Goal: Information Seeking & Learning: Find contact information

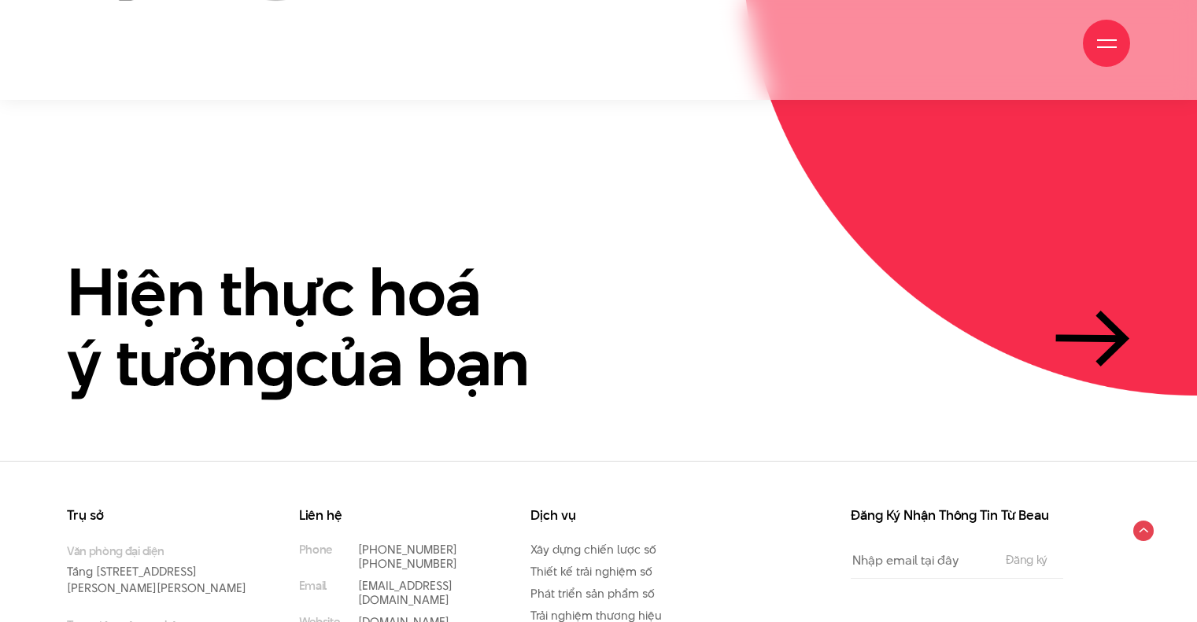
scroll to position [3714, 0]
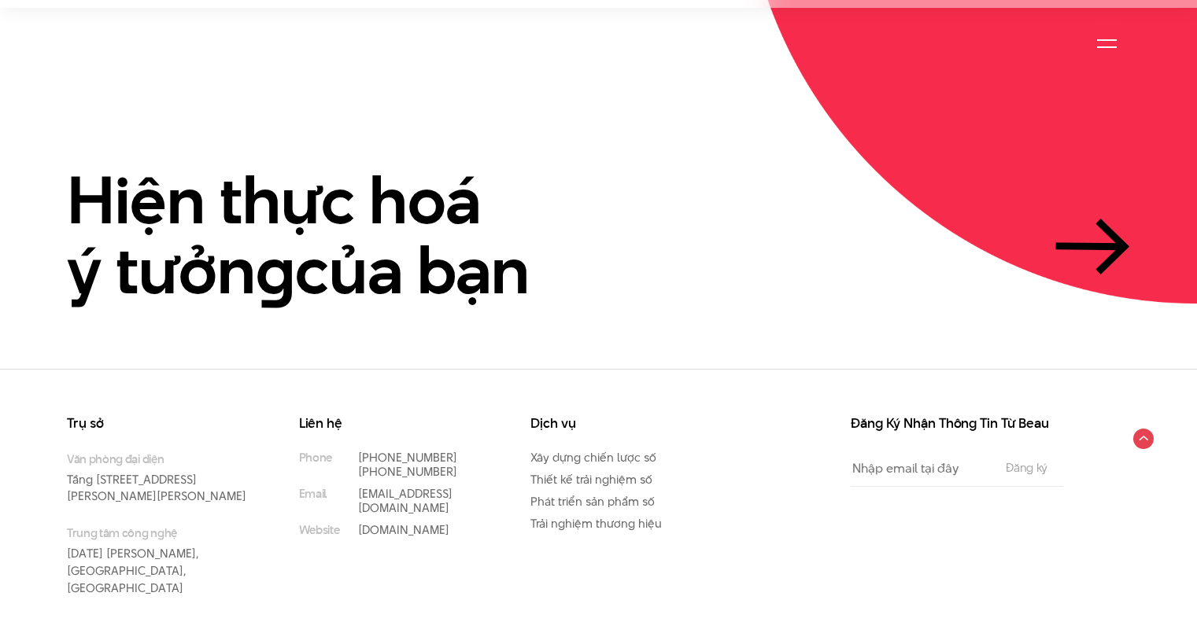
drag, startPoint x: 0, startPoint y: 0, endPoint x: 1192, endPoint y: 506, distance: 1295.2
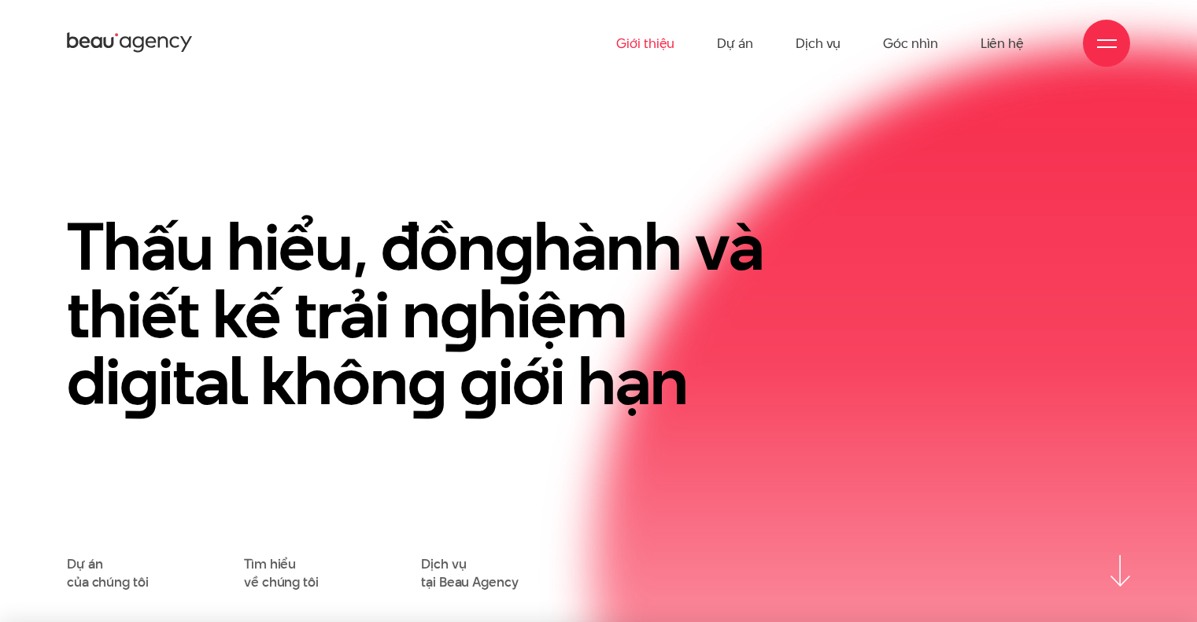
click at [656, 45] on link "Giới thiệu" at bounding box center [645, 43] width 58 height 87
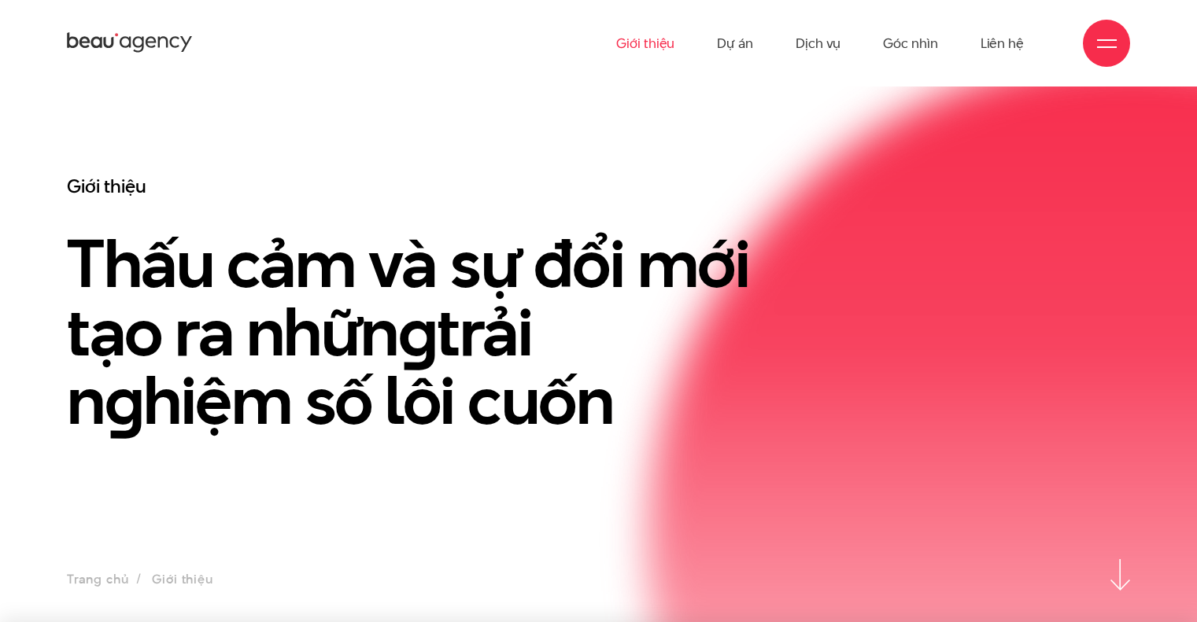
click at [656, 45] on link "Giới thiệu" at bounding box center [645, 43] width 58 height 87
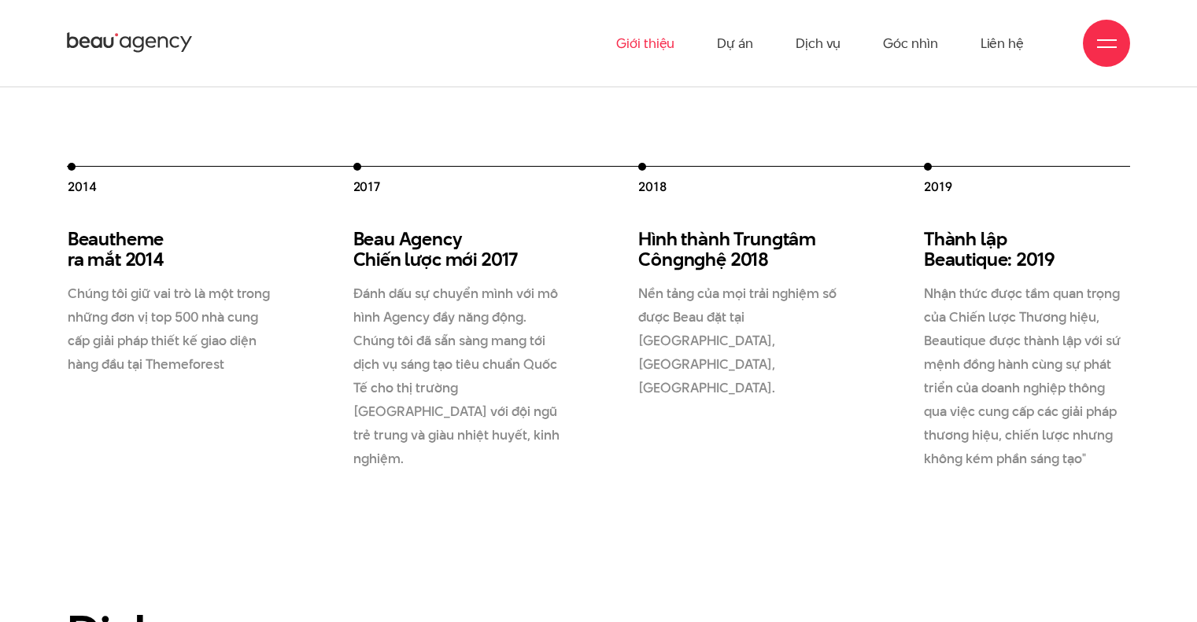
scroll to position [2137, 0]
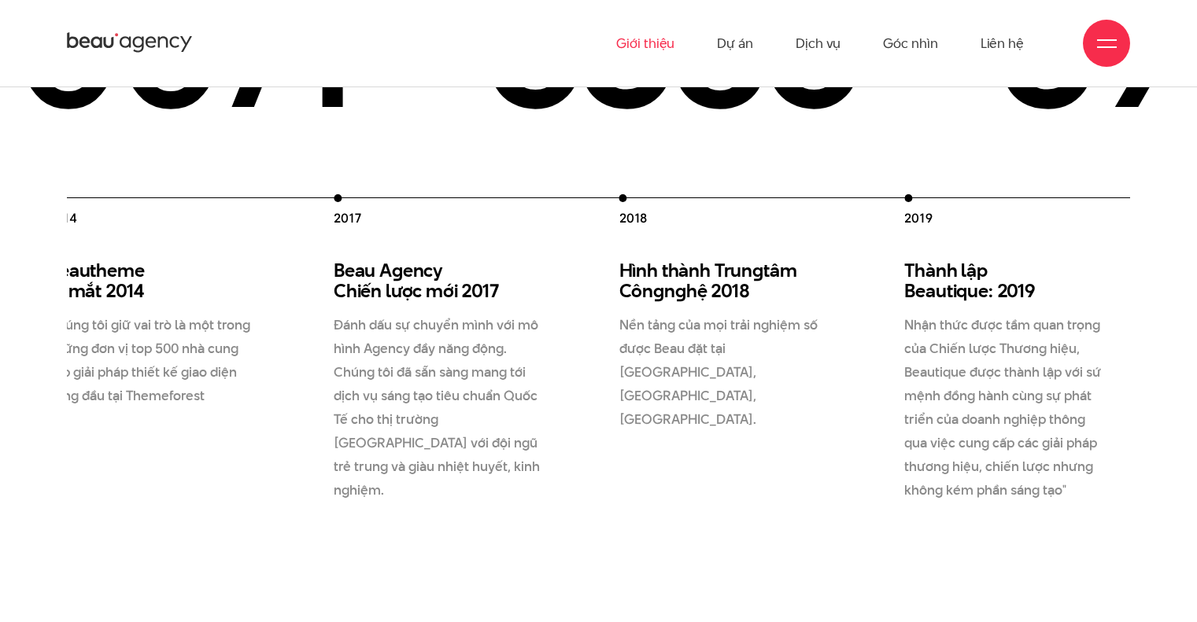
drag, startPoint x: 961, startPoint y: 264, endPoint x: 914, endPoint y: 276, distance: 48.9
click at [914, 276] on div "Thành lập Beautique: 2019 Nhận thức được tầm quan trọng của Chiến lược Thương h…" at bounding box center [1007, 381] width 207 height 242
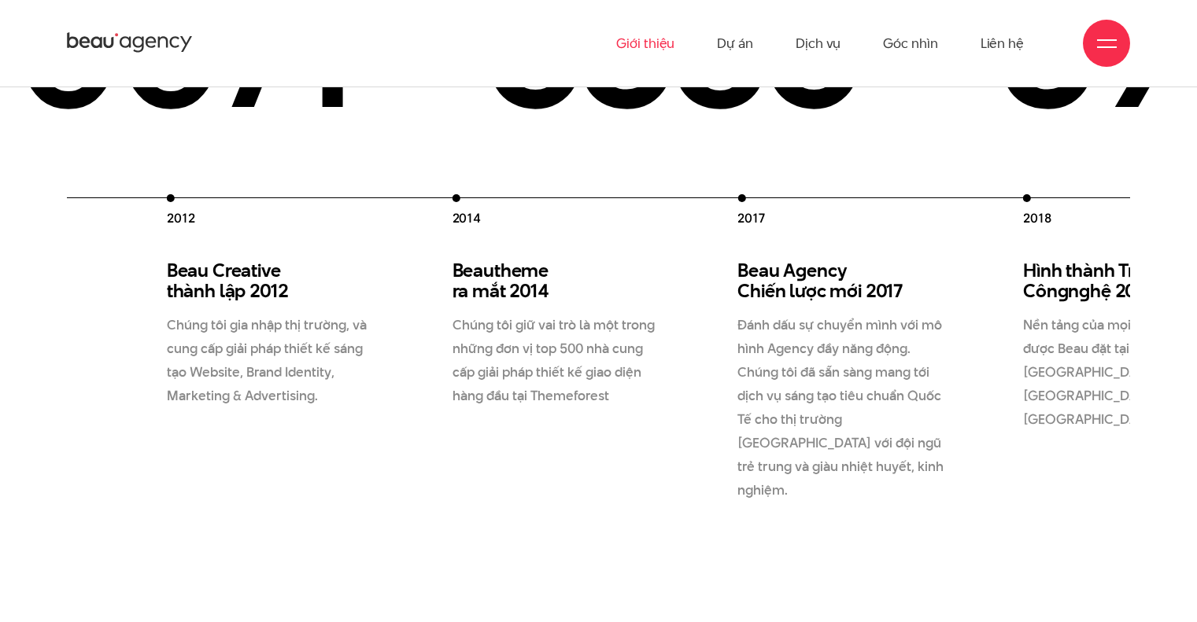
drag, startPoint x: 408, startPoint y: 342, endPoint x: 801, endPoint y: 326, distance: 393.0
click at [801, 326] on div "2012 Beau Creative thành lập 2012 Chúng tôi gia nhập thị trường, và cung cấp gi…" at bounding box center [881, 348] width 1428 height 308
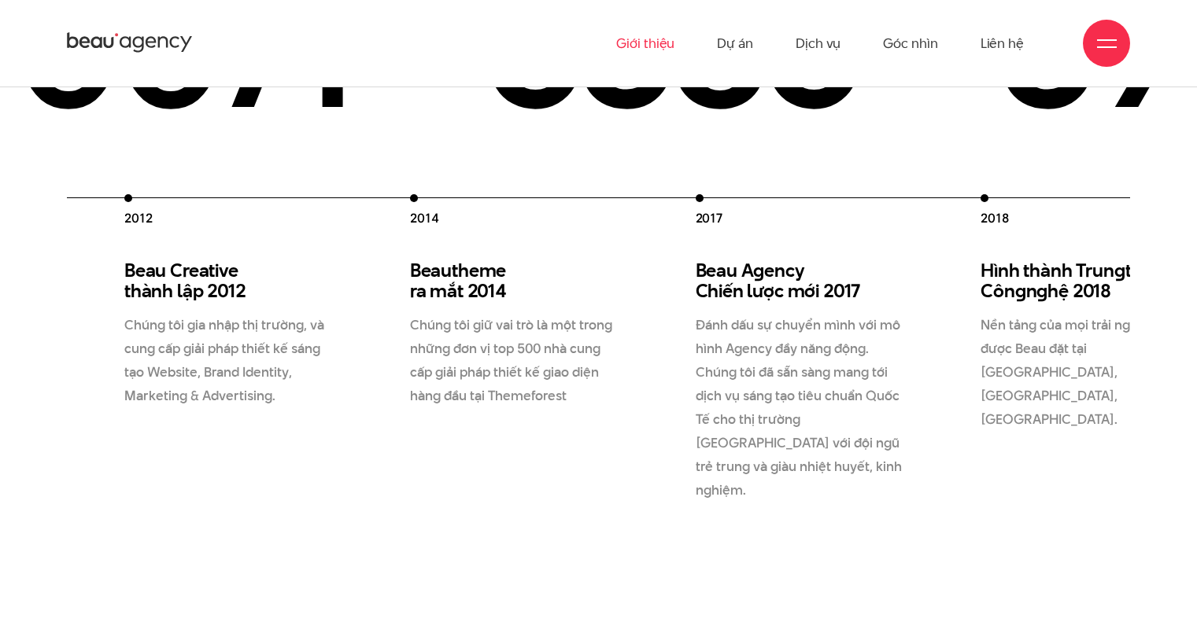
drag, startPoint x: 345, startPoint y: 297, endPoint x: 129, endPoint y: 286, distance: 215.9
click at [129, 286] on div "2012 Beau Creative thành lập 2012 Chúng tôi gia nhập thị trường, và cung cấp gi…" at bounding box center [838, 348] width 1428 height 308
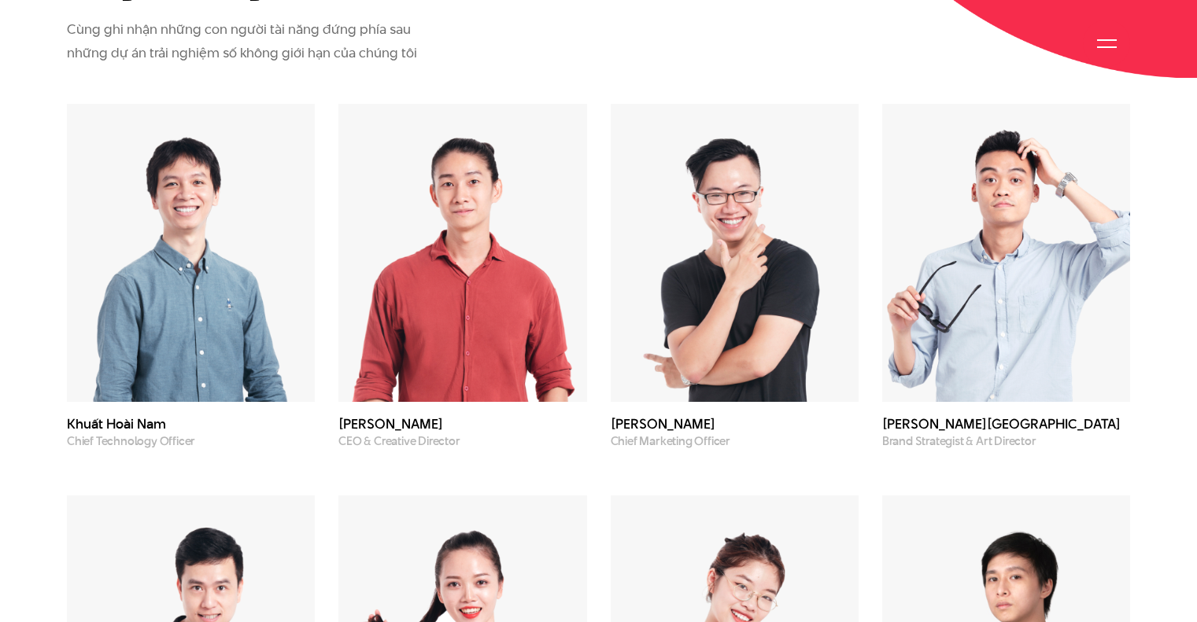
scroll to position [4347, 0]
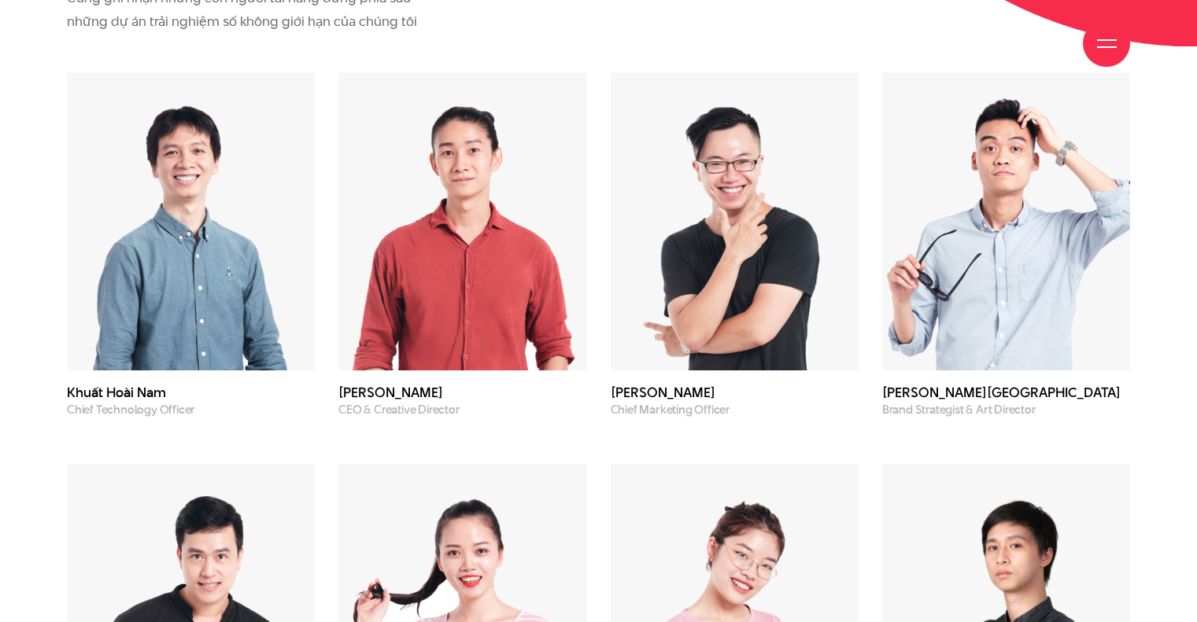
click at [21, 435] on div "Đội n g ũ của chún g tôi Cùng ghi nhận những con người tài năng đứng phía sau n…" at bounding box center [598, 569] width 1197 height 1261
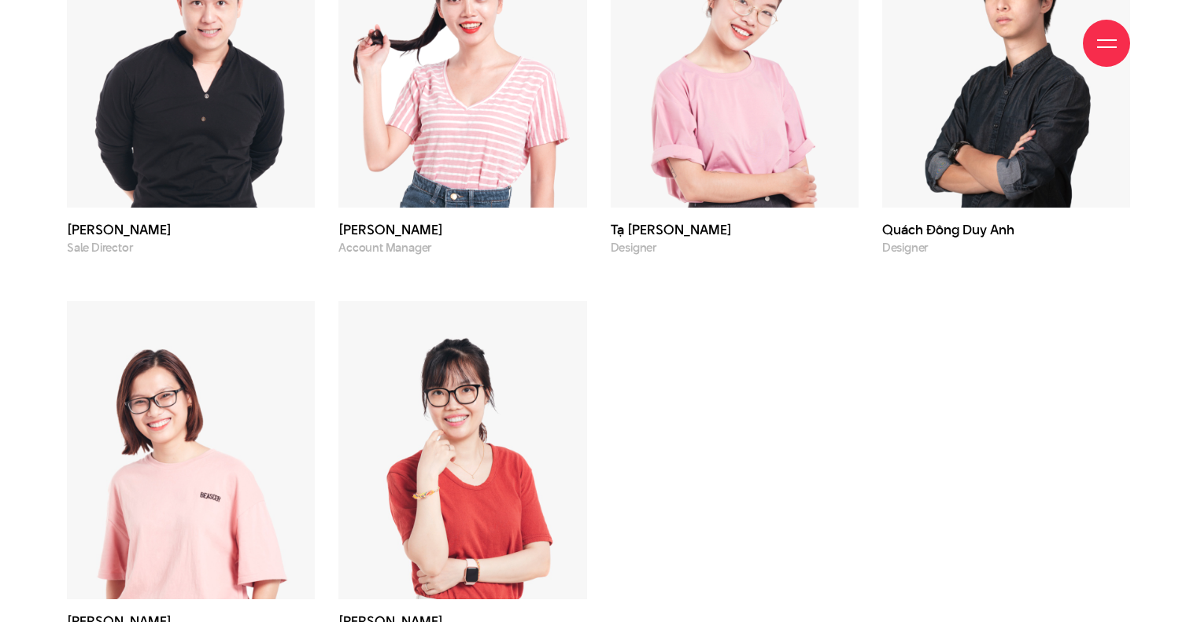
scroll to position [5446, 0]
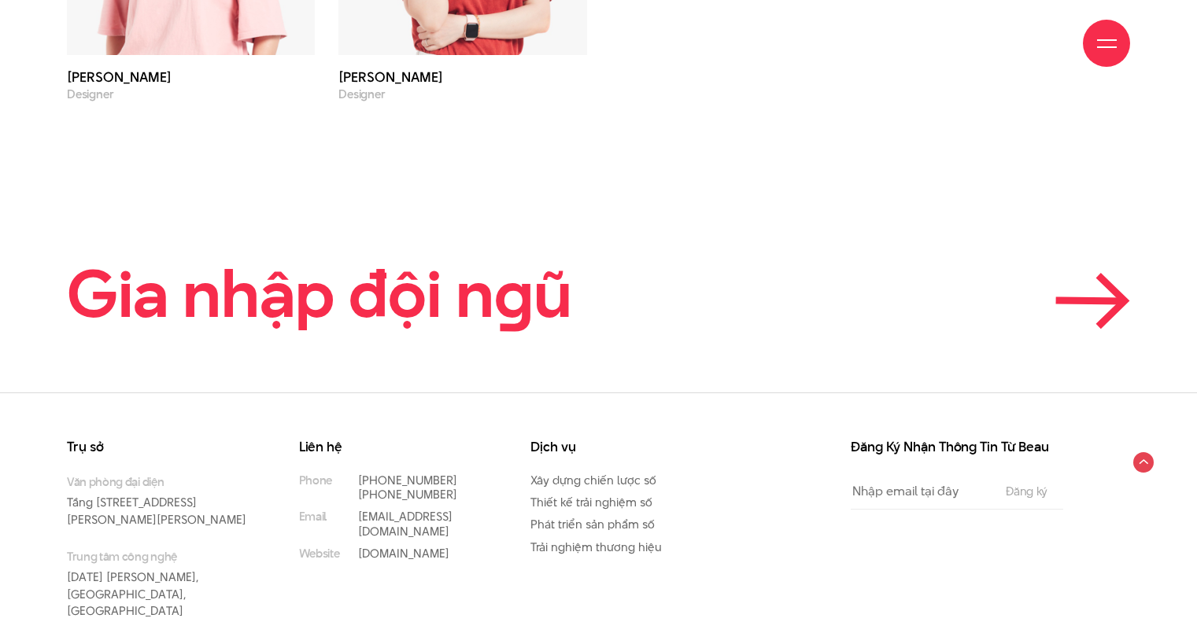
click at [1090, 301] on icon at bounding box center [1090, 301] width 62 height 1
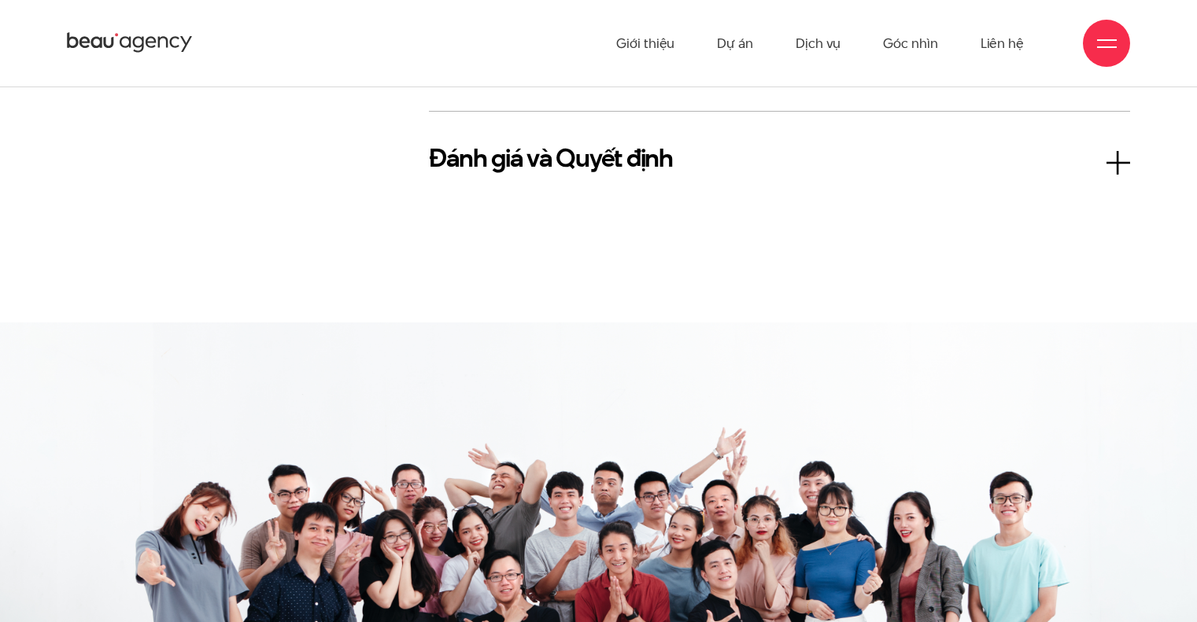
scroll to position [2658, 0]
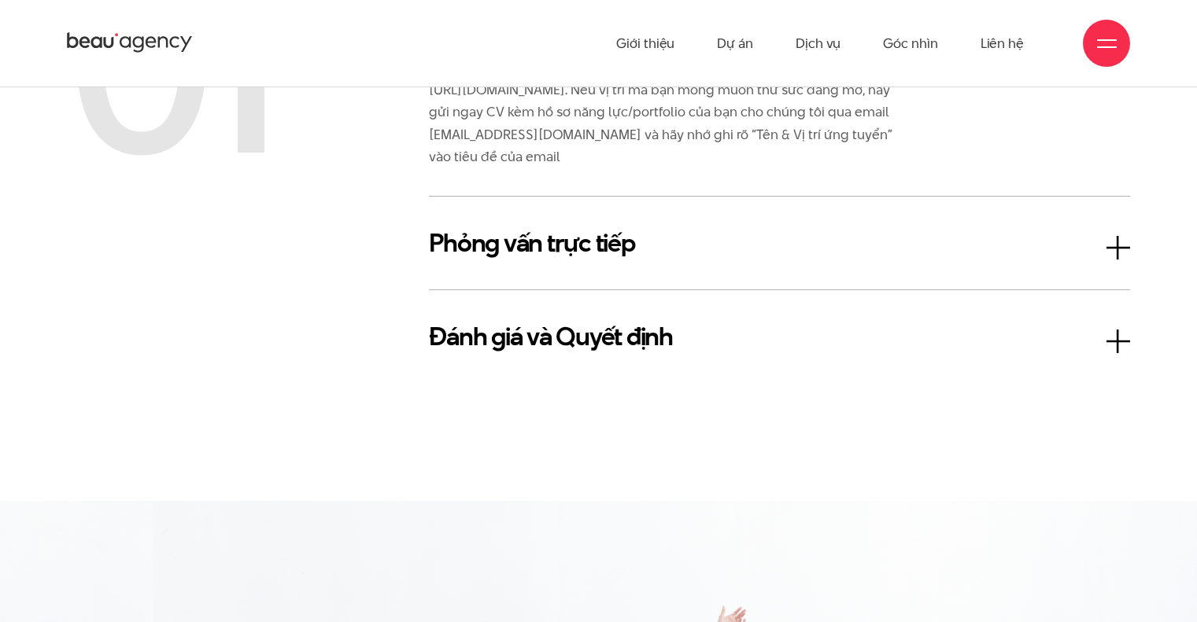
click at [1123, 235] on h3 "Phỏng vấn trực tiếp" at bounding box center [779, 243] width 701 height 38
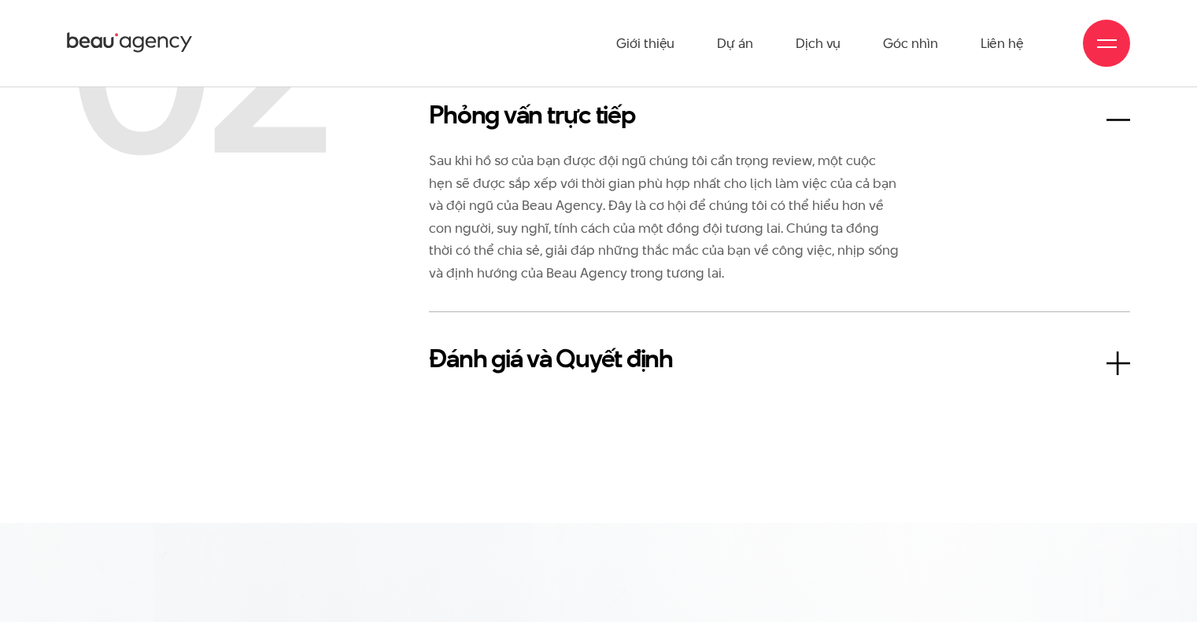
click at [1120, 366] on h3 "Đánh giá và Quyết định" at bounding box center [779, 359] width 701 height 38
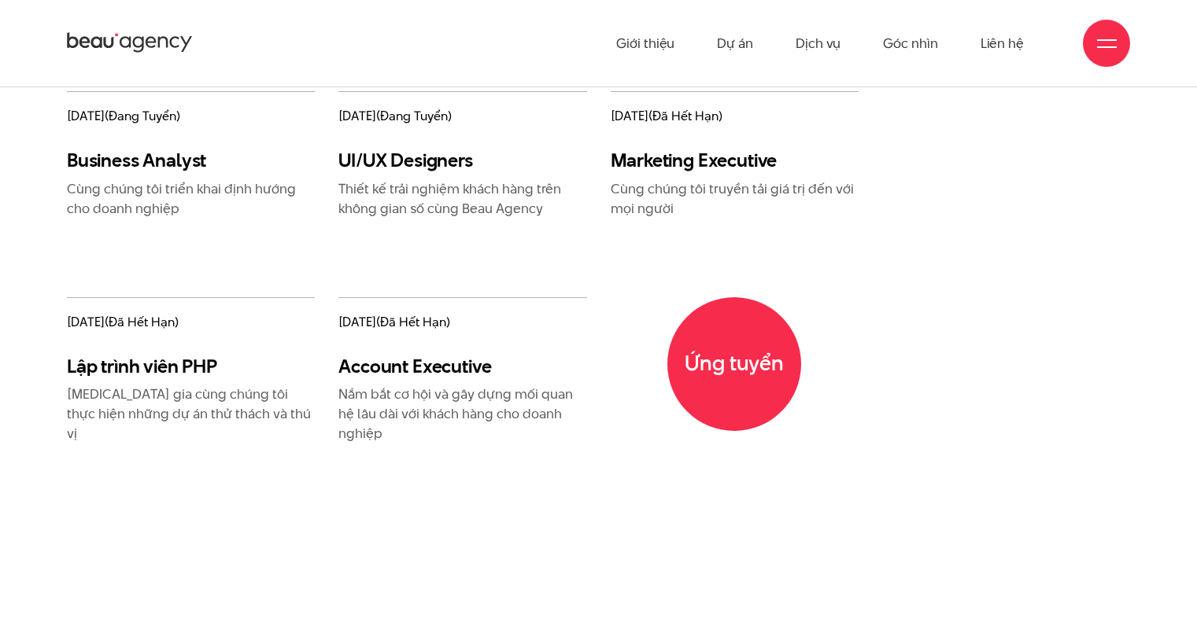
scroll to position [1902, 0]
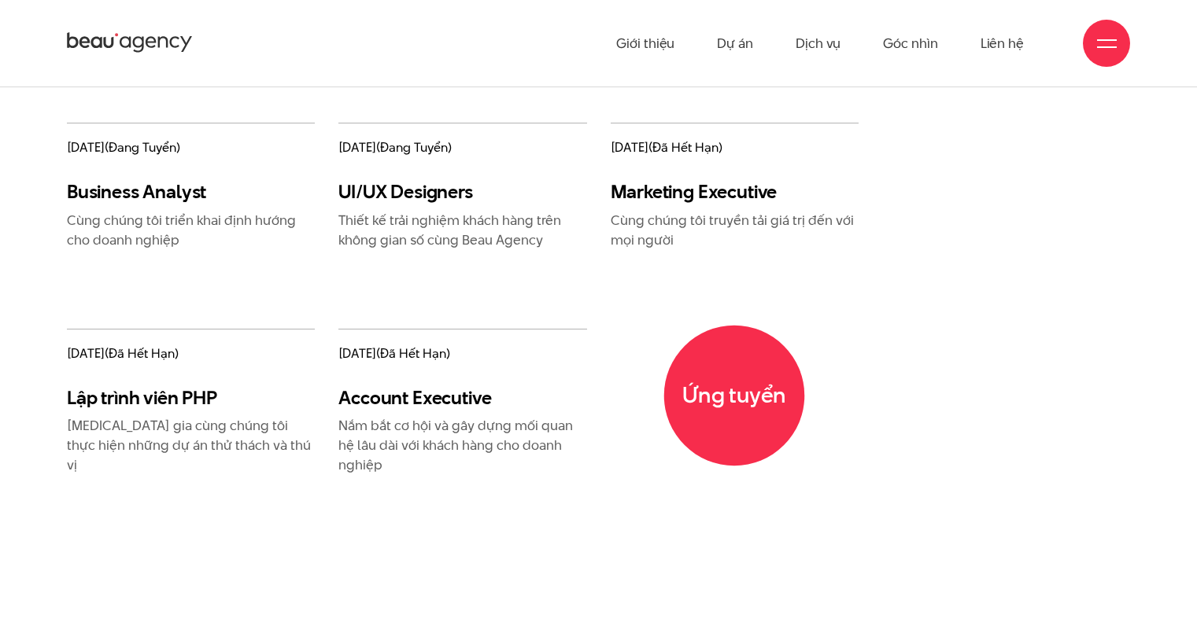
click at [723, 420] on span "Ứng tuyển" at bounding box center [734, 395] width 141 height 141
click at [717, 379] on span "Ứng tuyển" at bounding box center [734, 395] width 141 height 141
click at [1103, 34] on div at bounding box center [1107, 44] width 20 height 20
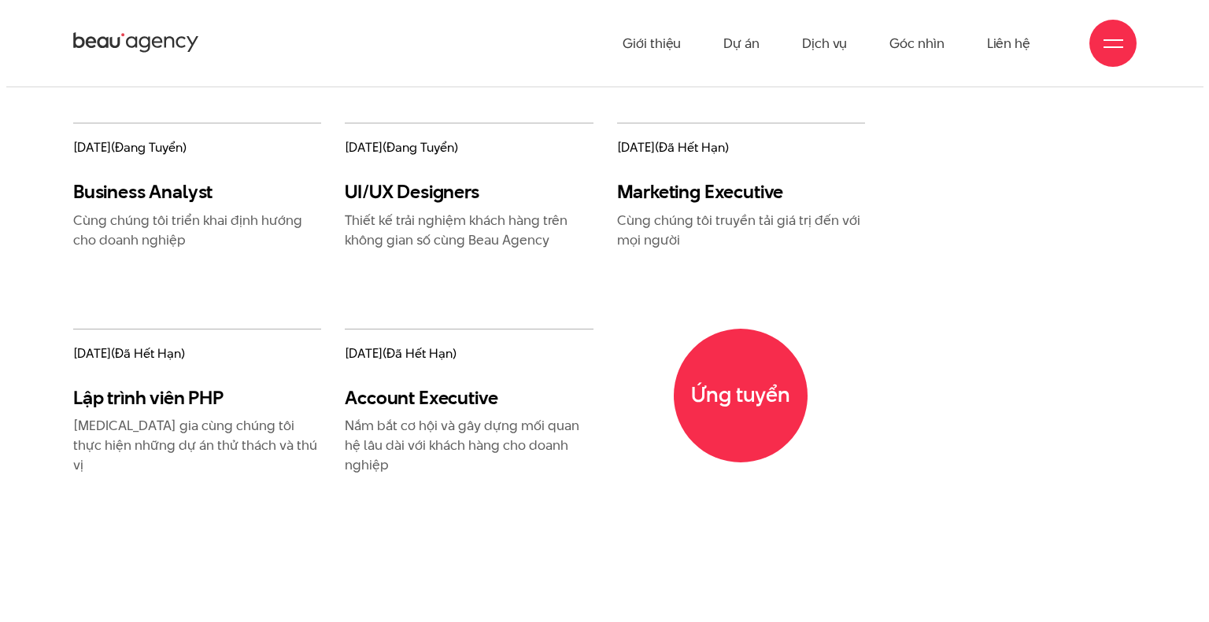
scroll to position [1871, 0]
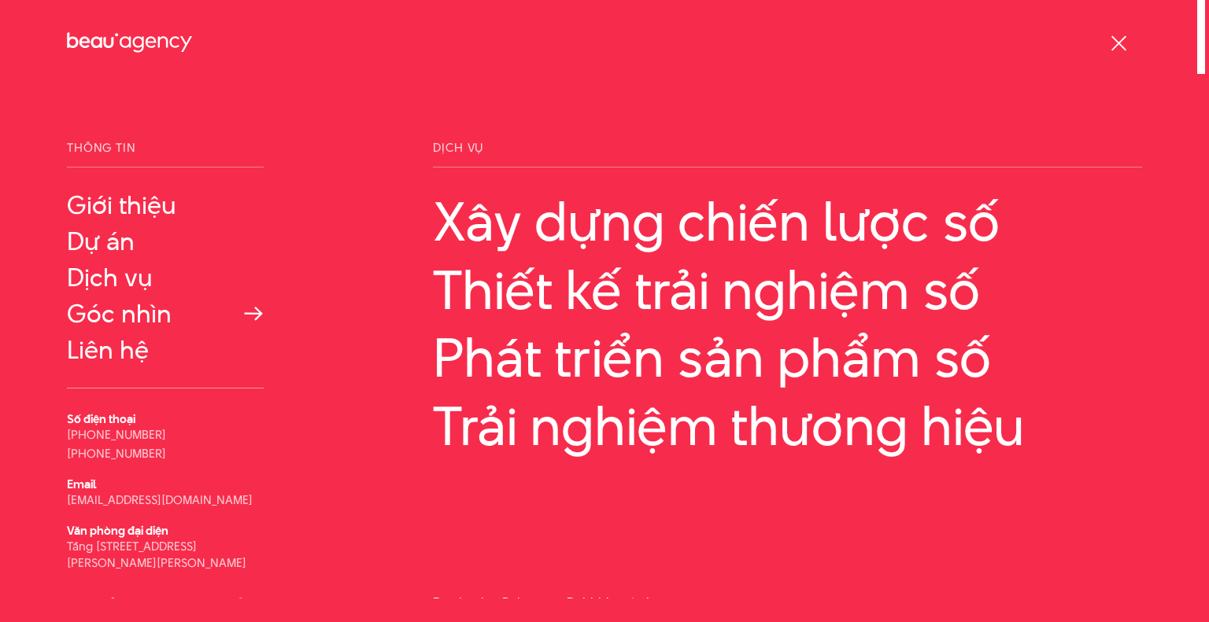
click at [124, 319] on link "Góc nhìn" at bounding box center [165, 314] width 197 height 28
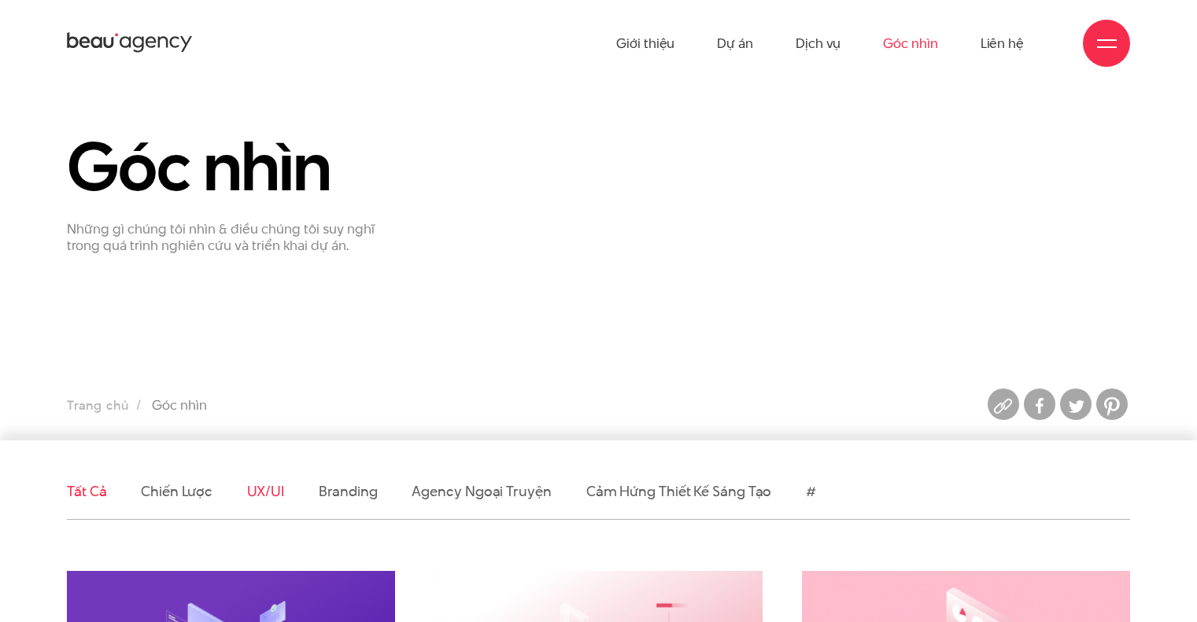
click at [257, 493] on link "UX/UI" at bounding box center [266, 492] width 38 height 20
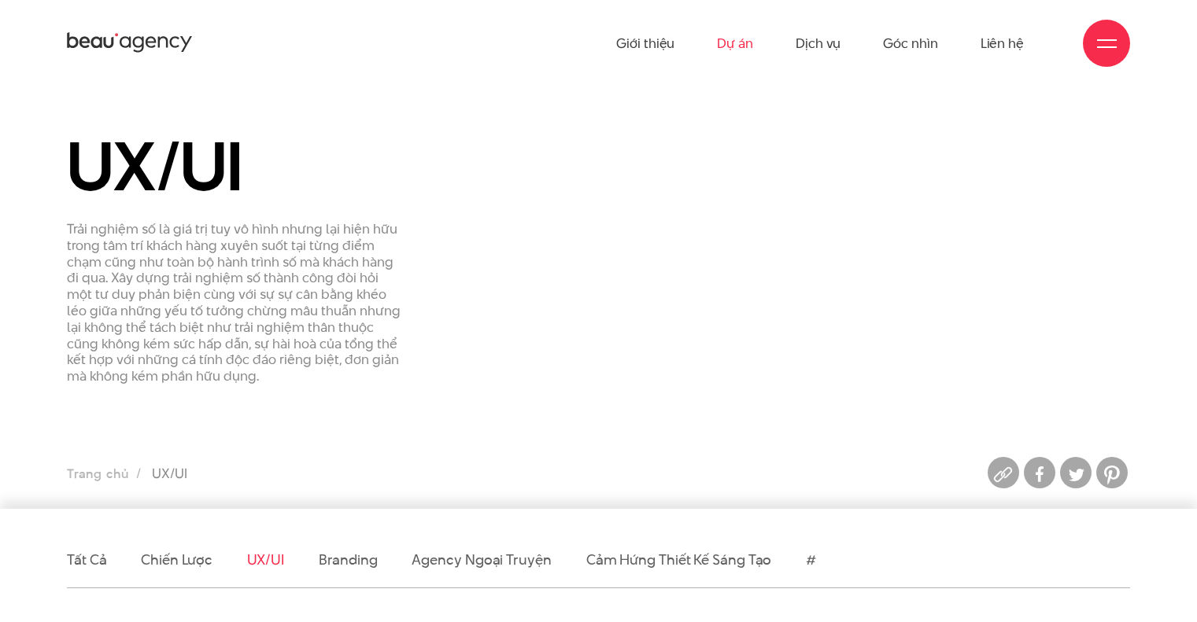
click at [735, 46] on link "Dự án" at bounding box center [735, 43] width 36 height 87
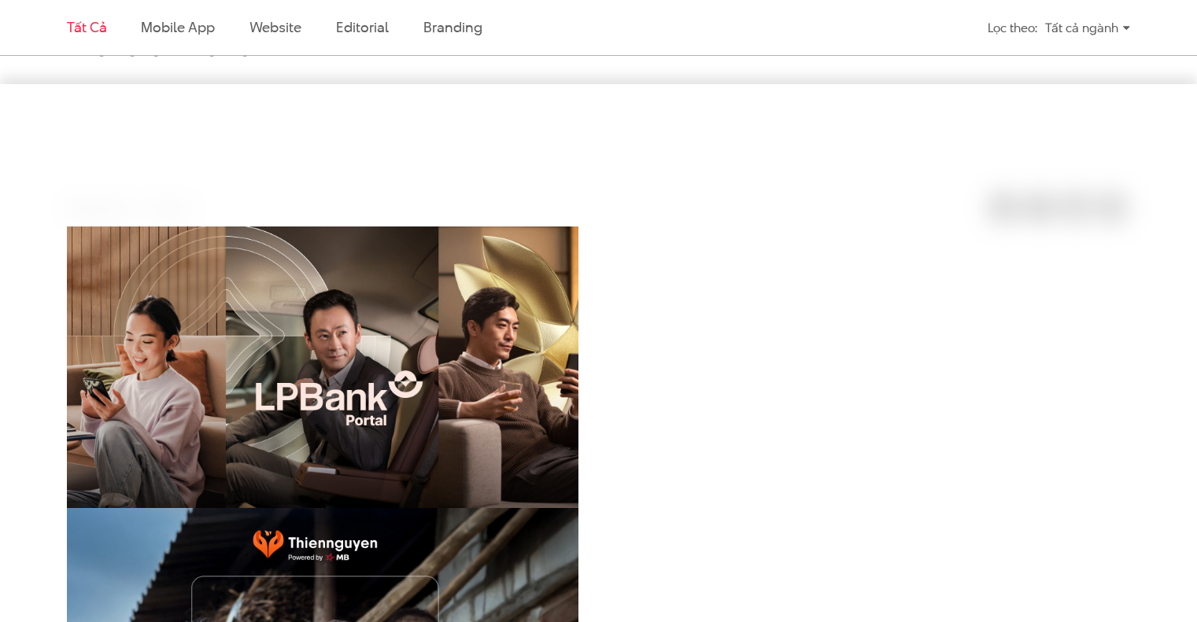
scroll to position [545, 0]
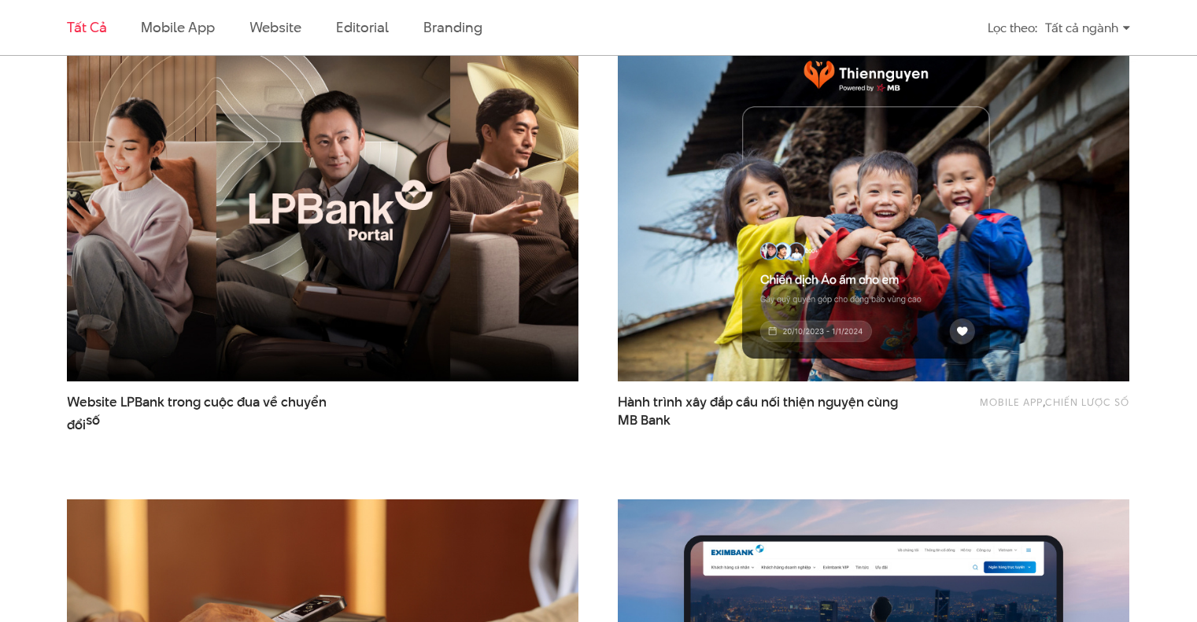
click at [566, 185] on img at bounding box center [323, 209] width 563 height 377
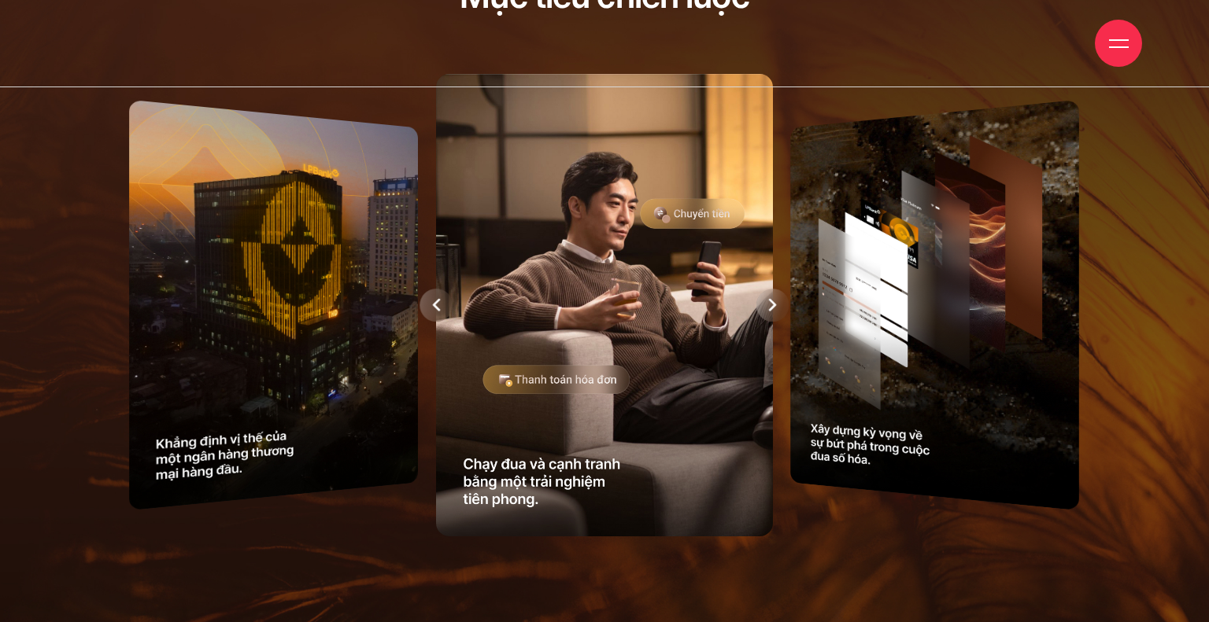
click at [763, 299] on div at bounding box center [772, 305] width 33 height 33
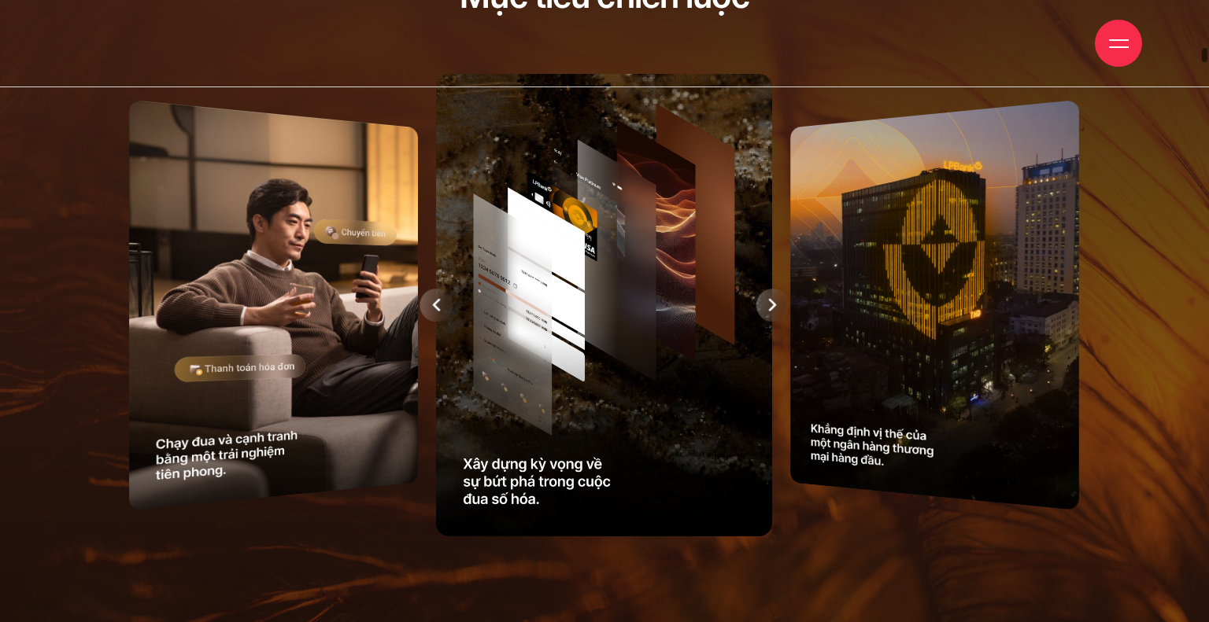
click at [763, 299] on div at bounding box center [772, 305] width 33 height 33
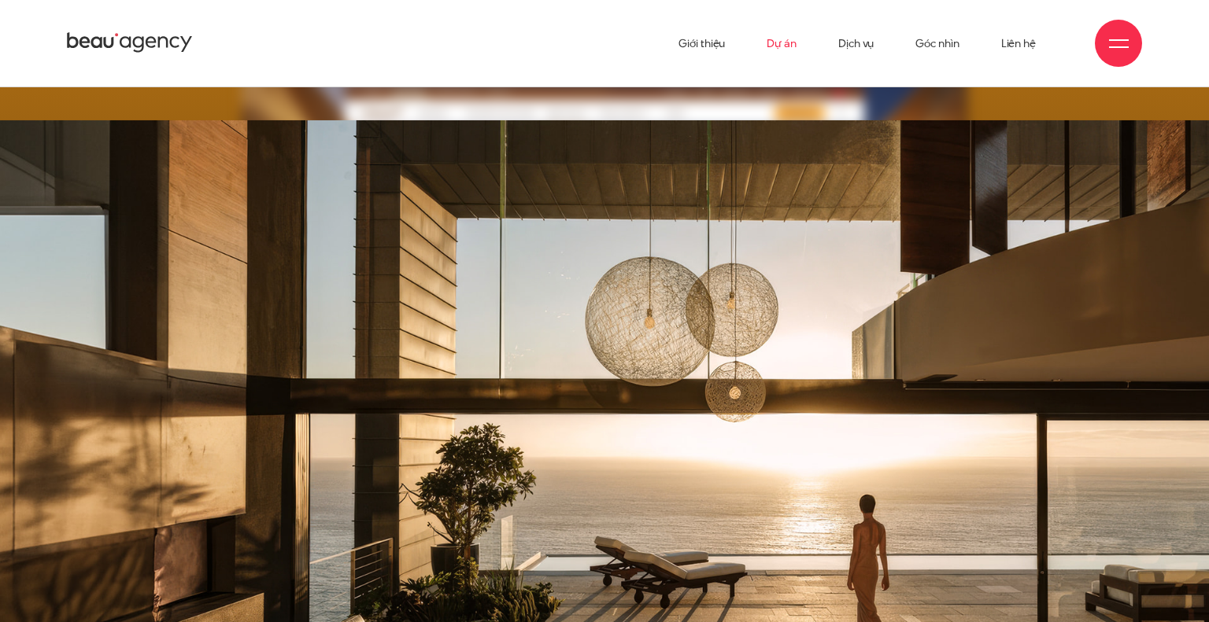
click at [784, 44] on link "Dự án" at bounding box center [781, 43] width 30 height 87
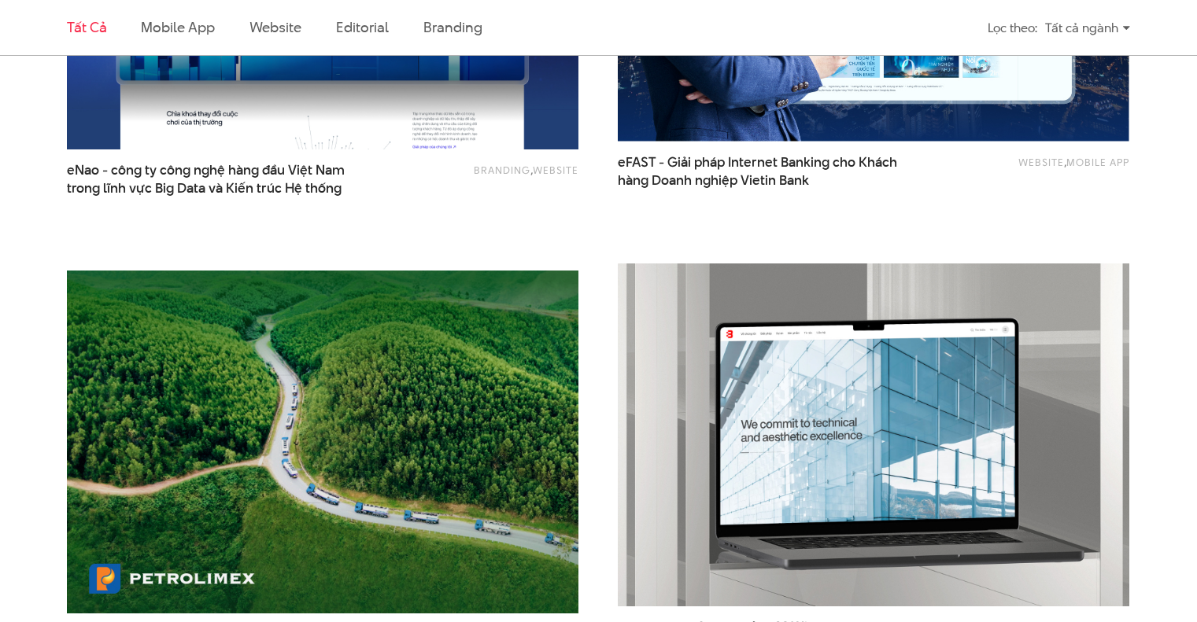
scroll to position [1634, 0]
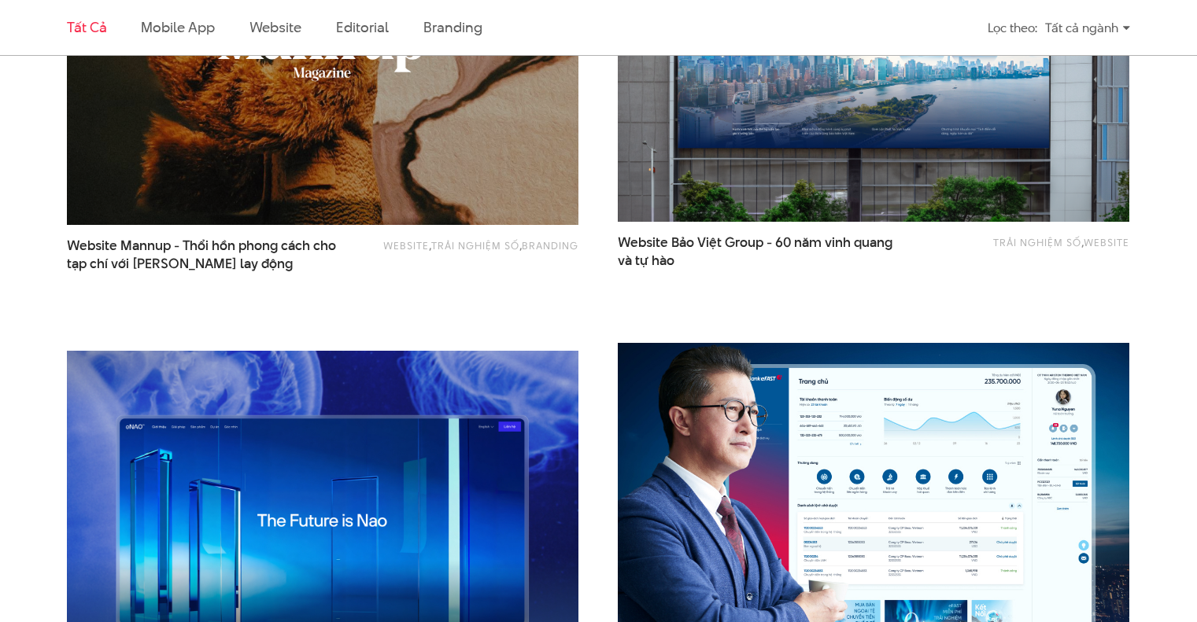
click at [826, 462] on img at bounding box center [874, 514] width 563 height 377
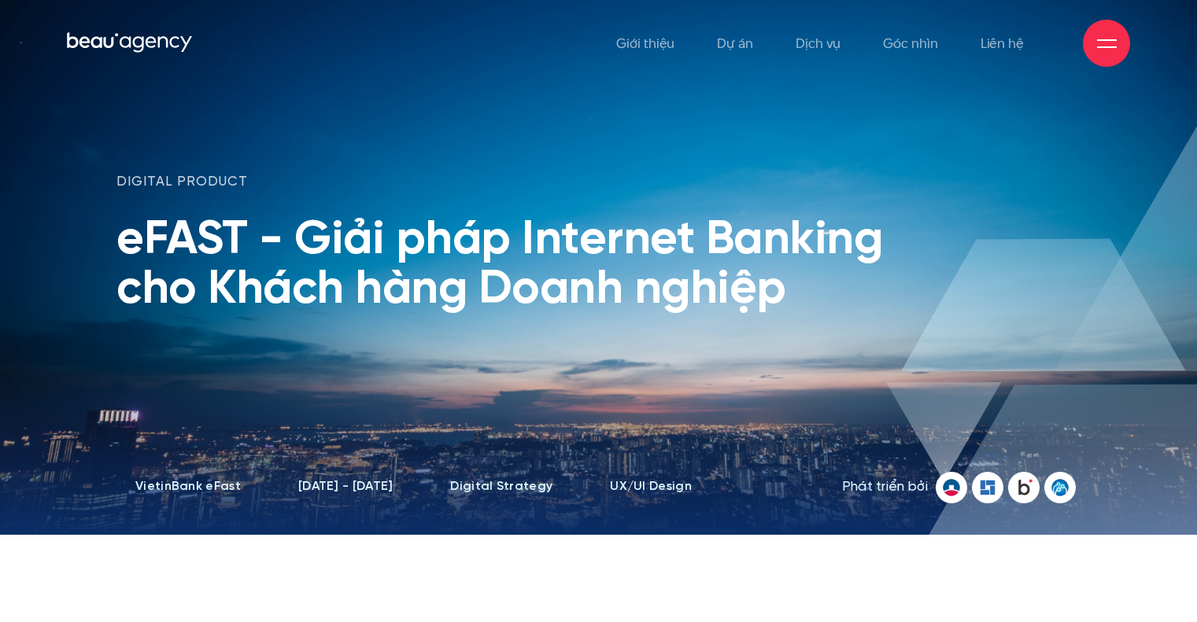
click at [990, 490] on img at bounding box center [987, 487] width 31 height 31
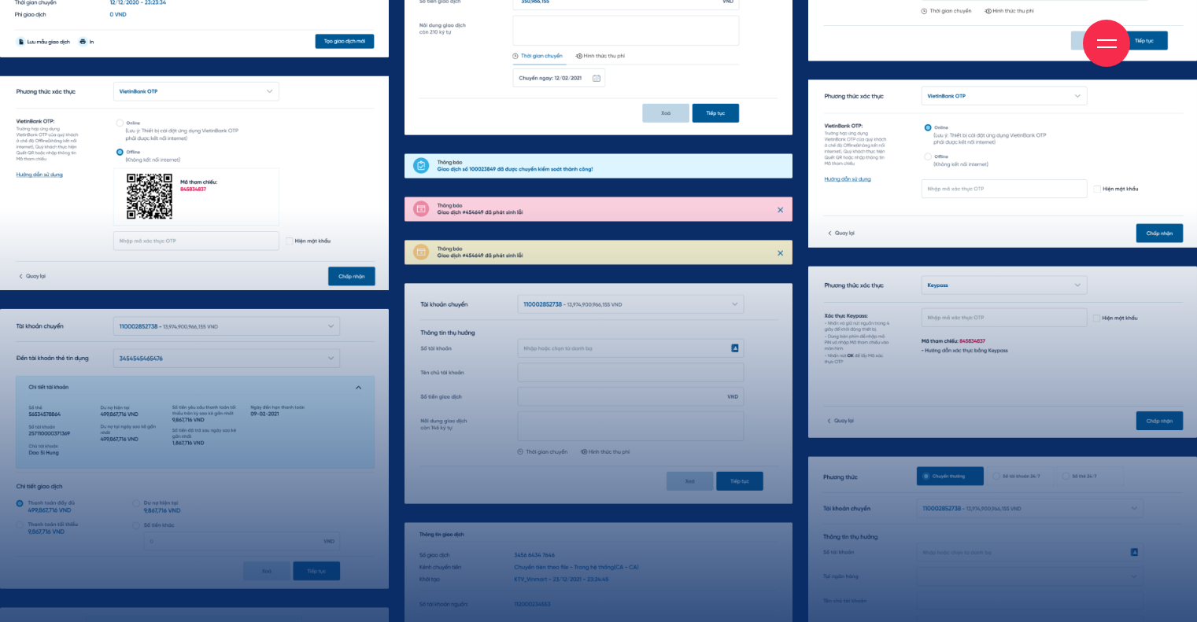
scroll to position [14399, 0]
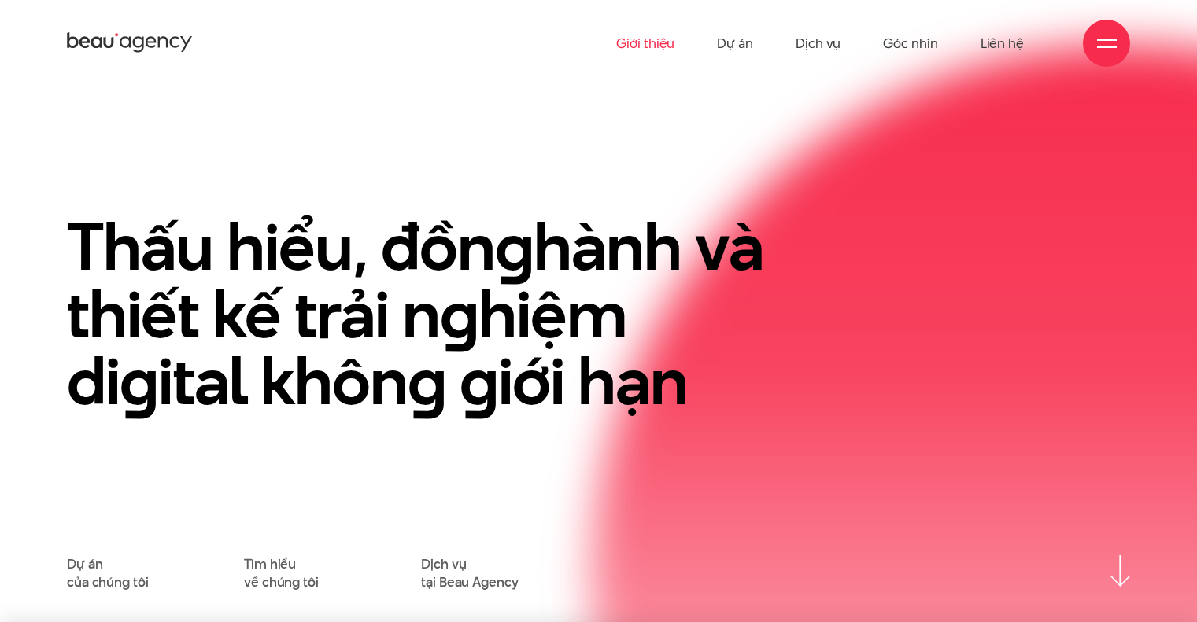
click at [645, 46] on link "Giới thiệu" at bounding box center [645, 43] width 58 height 87
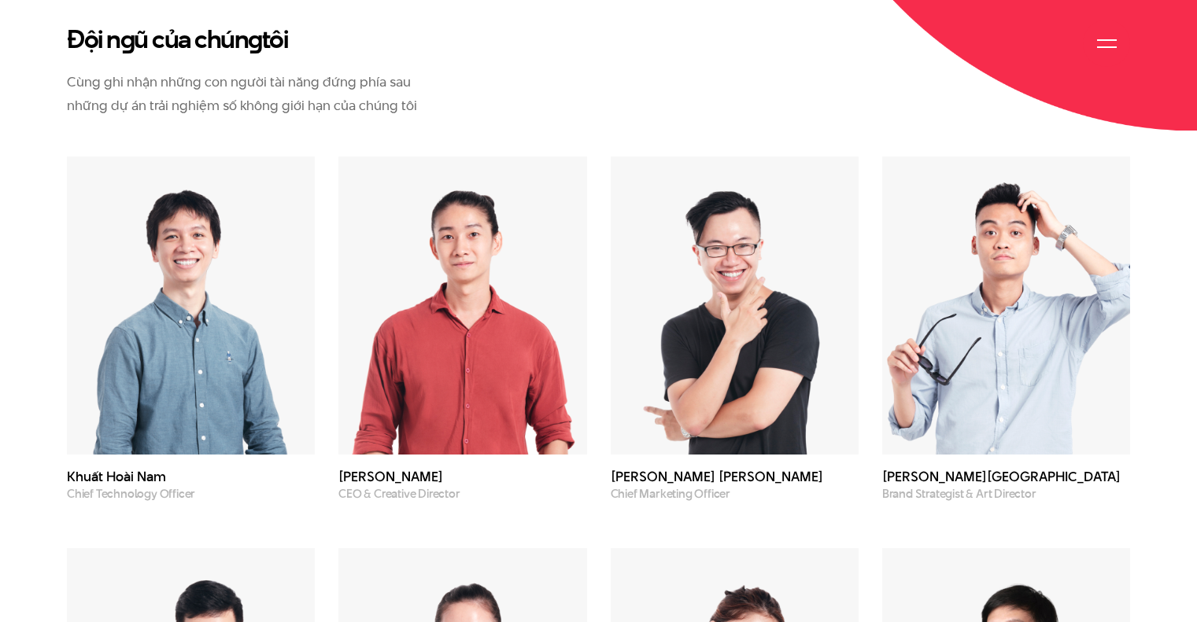
scroll to position [4400, 0]
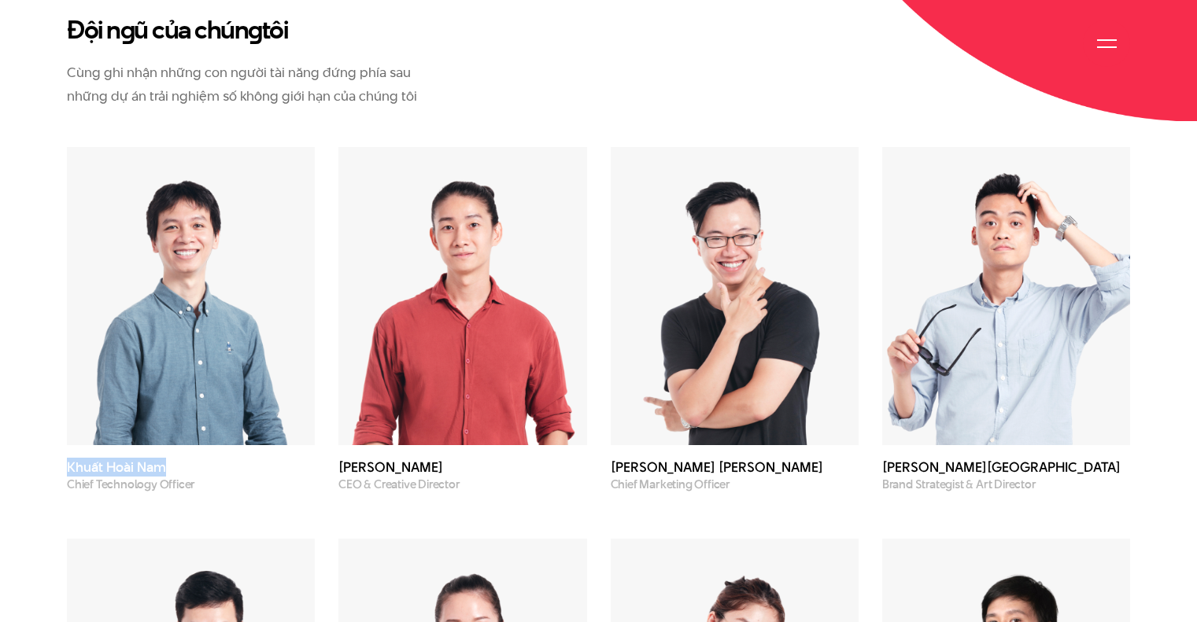
drag, startPoint x: 68, startPoint y: 312, endPoint x: 193, endPoint y: 313, distance: 124.3
click at [193, 461] on h3 "Khuất Hoài Nam" at bounding box center [191, 467] width 248 height 13
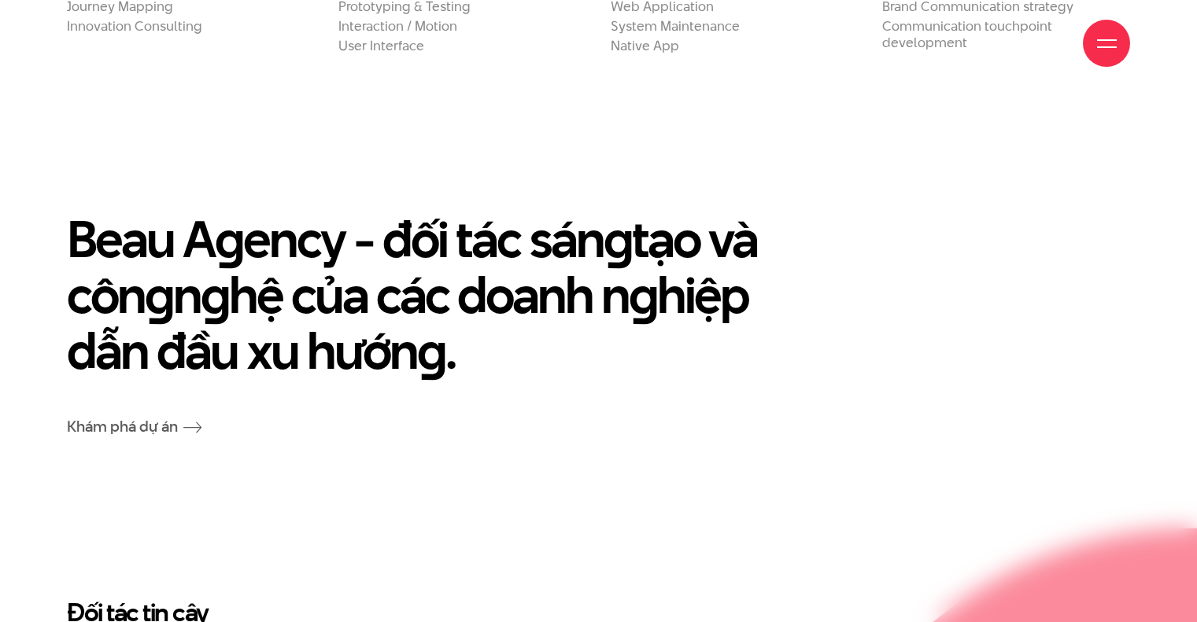
scroll to position [5482, 0]
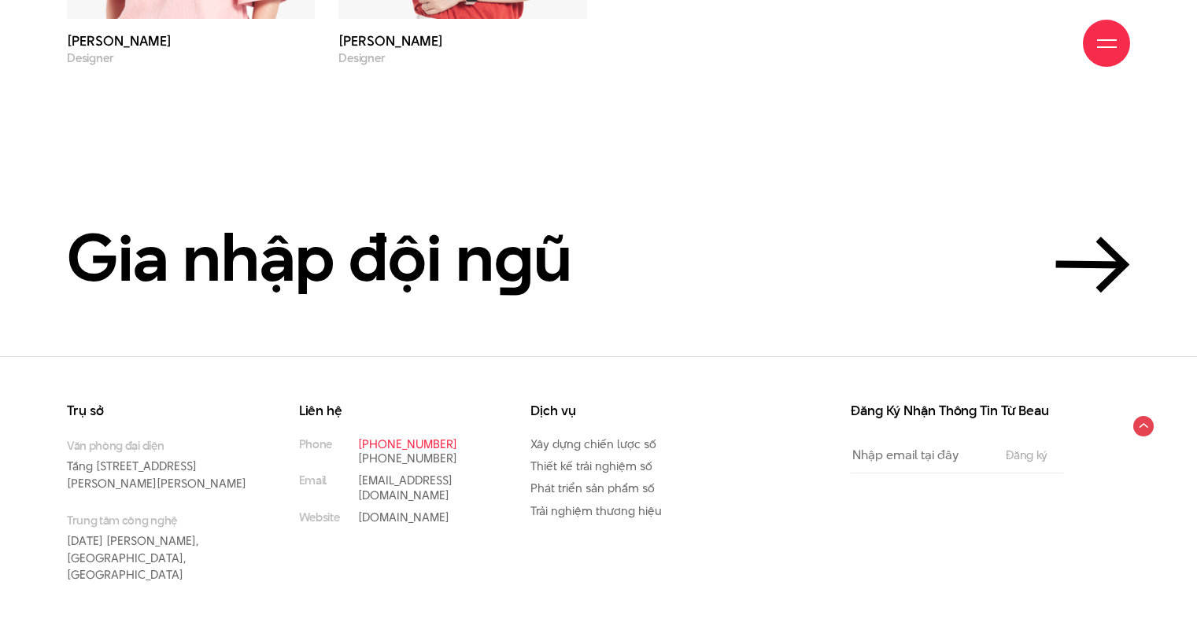
drag, startPoint x: 450, startPoint y: 412, endPoint x: 357, endPoint y: 417, distance: 93.0
click at [358, 438] on p "[PHONE_NUMBER]" at bounding box center [421, 445] width 126 height 14
